Goal: Book appointment/travel/reservation

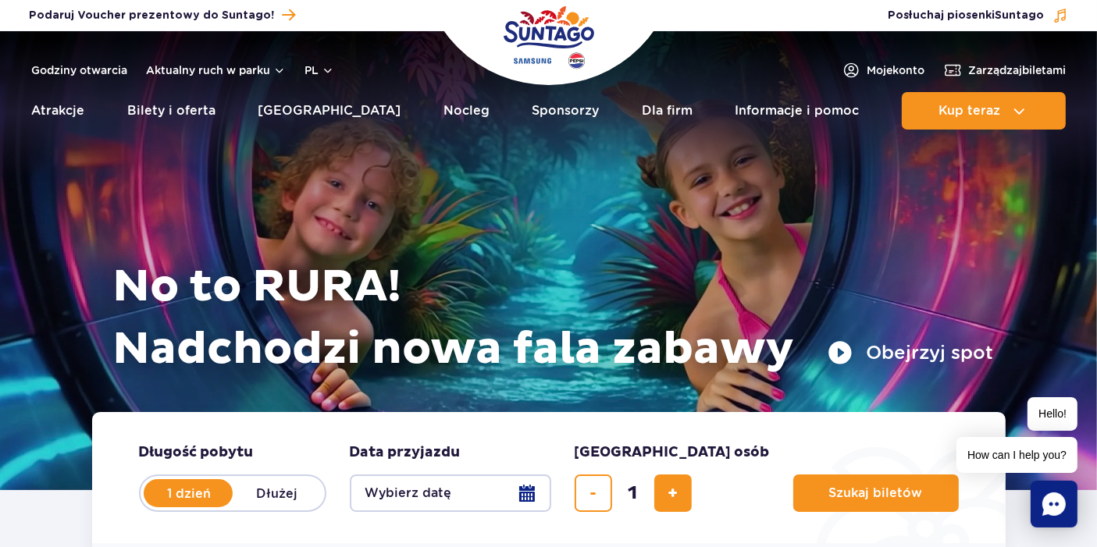
click at [875, 204] on div "No to RURA! Nadchodzi nowa fala zabawy Obejrzyj spot" at bounding box center [549, 241] width 890 height 342
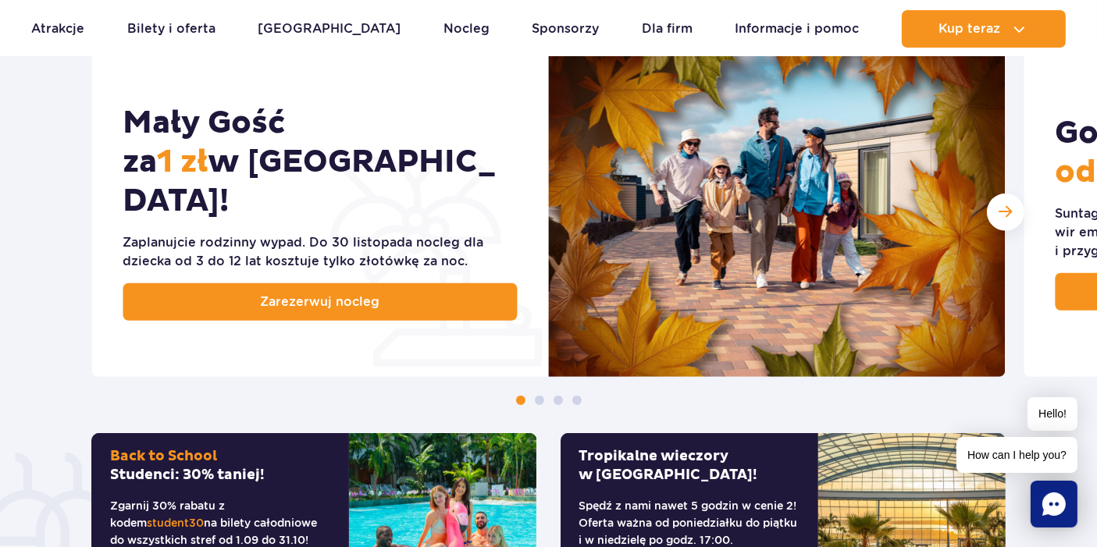
scroll to position [867, 0]
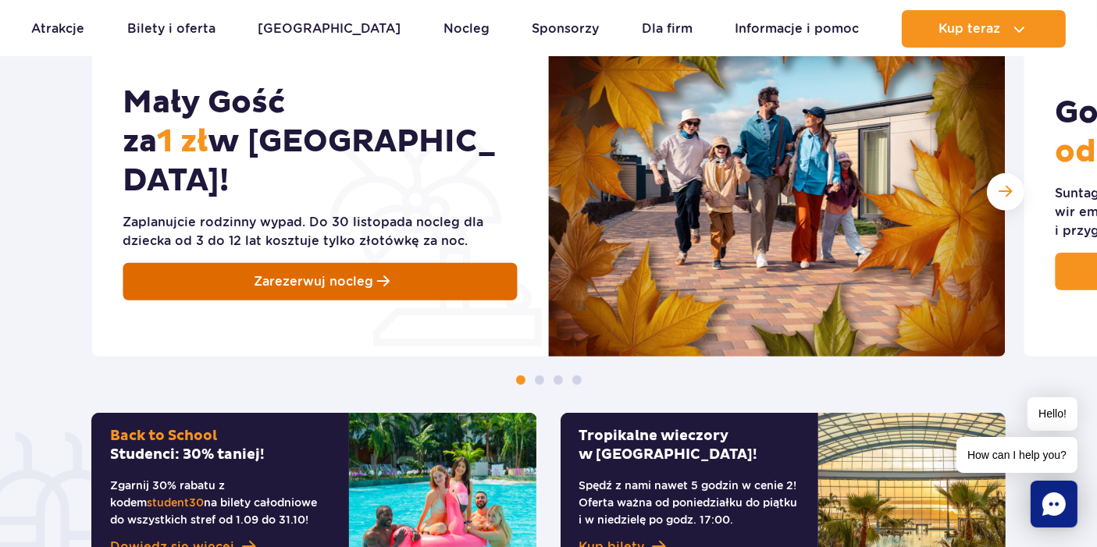
click at [316, 272] on link "Zarezerwuj nocleg" at bounding box center [320, 281] width 394 height 37
